Goal: Task Accomplishment & Management: Manage account settings

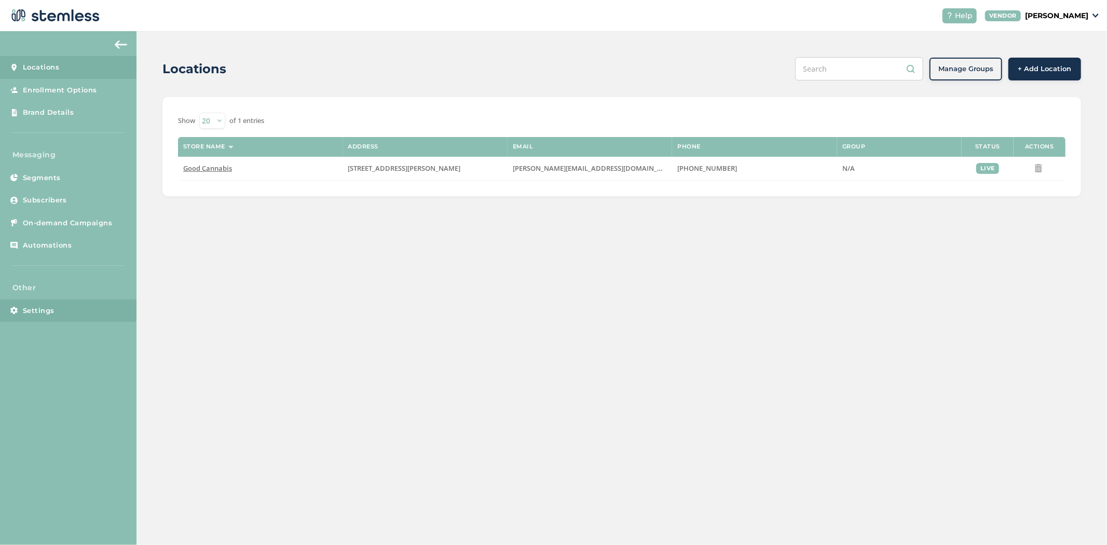
click at [49, 308] on span "Settings" at bounding box center [39, 311] width 32 height 10
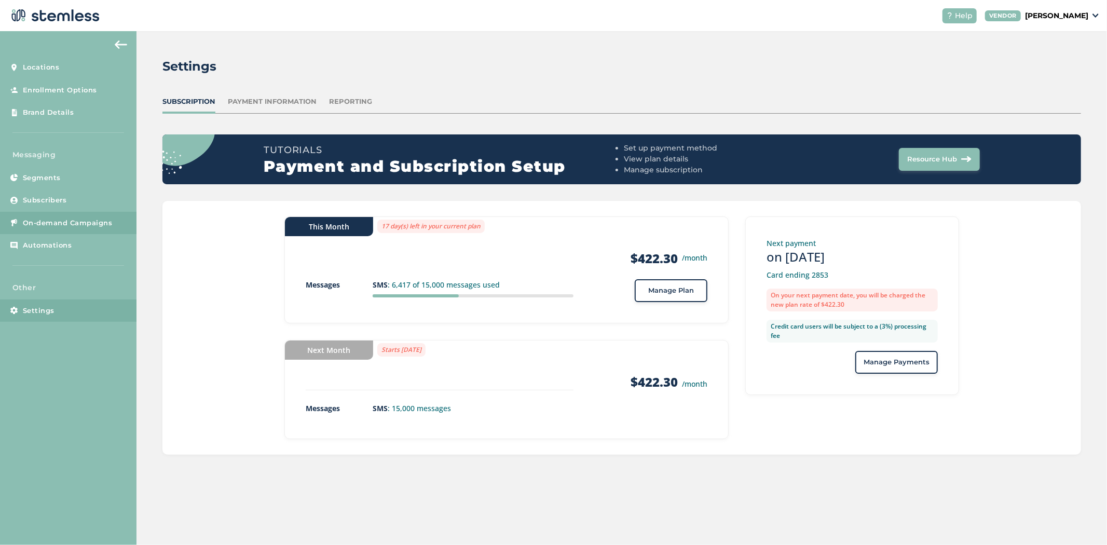
click at [57, 222] on span "On-demand Campaigns" at bounding box center [68, 223] width 90 height 10
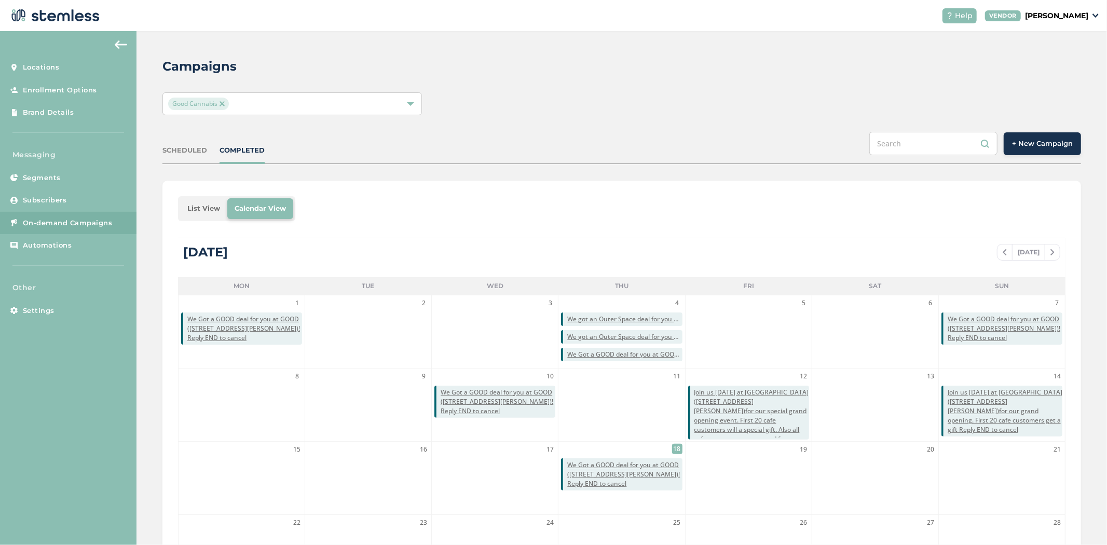
click at [258, 116] on div "Campaigns Good Cannabis SCHEDULED COMPLETED + New Campaign List View Calendar V…" at bounding box center [622, 367] width 971 height 672
click at [222, 103] on img at bounding box center [222, 103] width 5 height 5
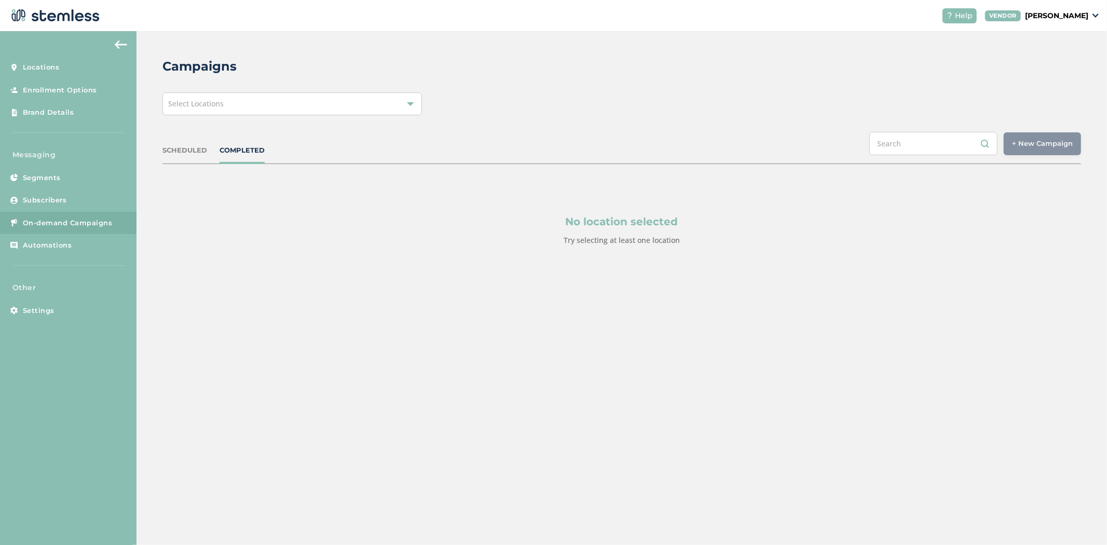
click at [230, 102] on div "Select Locations" at bounding box center [293, 103] width 260 height 23
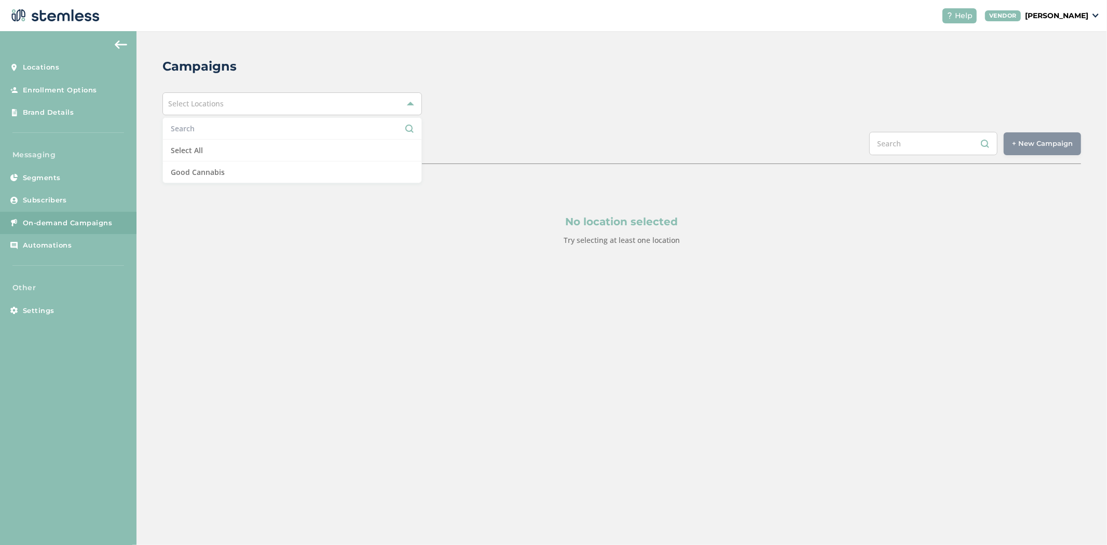
click at [1067, 13] on p "[PERSON_NAME]" at bounding box center [1056, 15] width 63 height 11
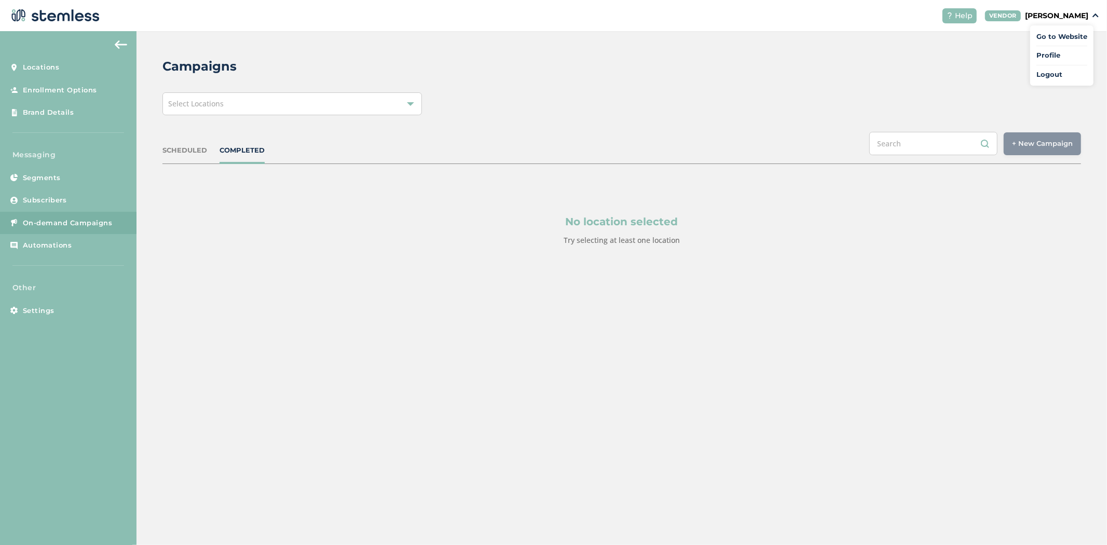
click at [1066, 74] on link "Logout" at bounding box center [1062, 75] width 51 height 10
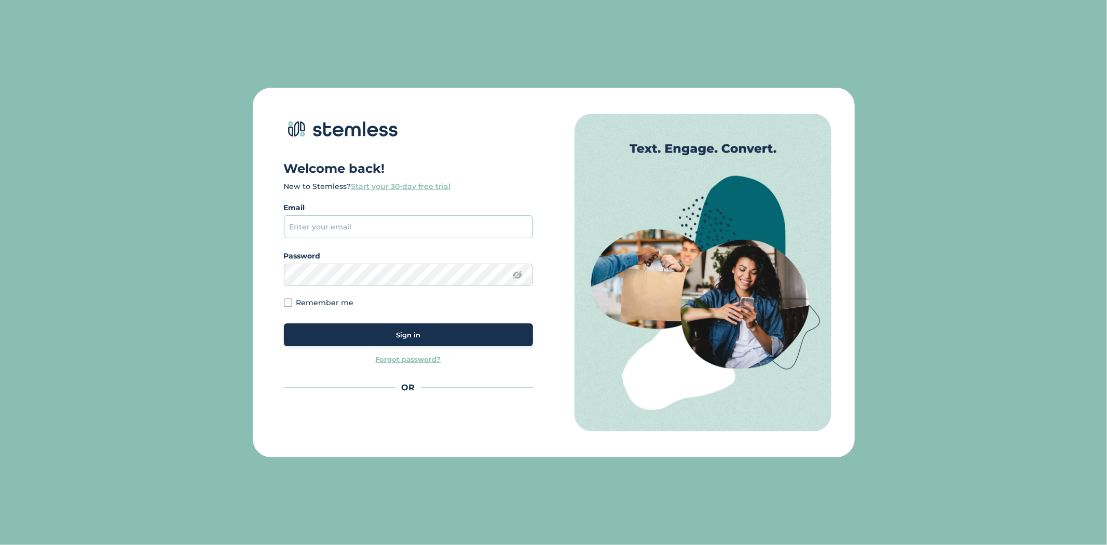
click at [344, 224] on input "email" at bounding box center [408, 226] width 249 height 23
type input "[PERSON_NAME][EMAIL_ADDRESS][DOMAIN_NAME]"
click at [429, 343] on button "Sign in" at bounding box center [408, 334] width 249 height 23
